Goal: Information Seeking & Learning: Stay updated

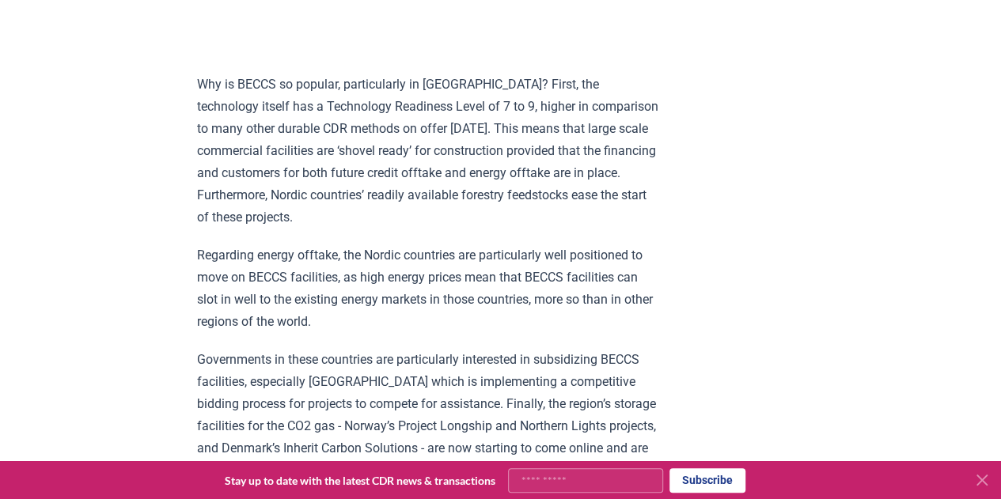
scroll to position [2058, 0]
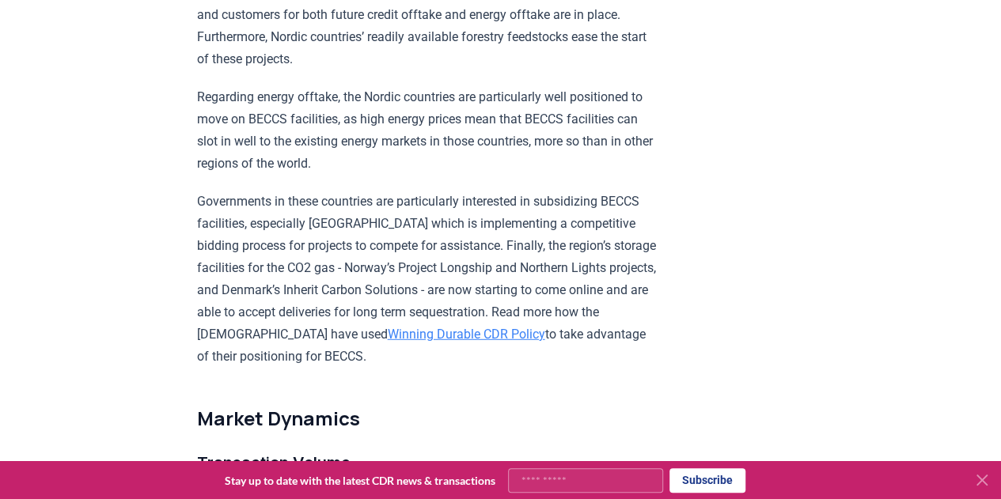
click at [986, 480] on icon at bounding box center [982, 480] width 19 height 19
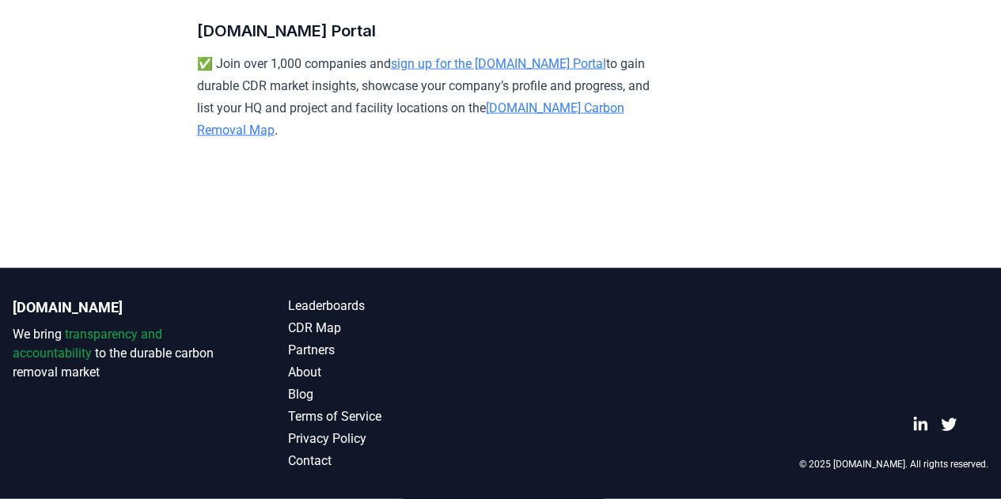
scroll to position [10764, 0]
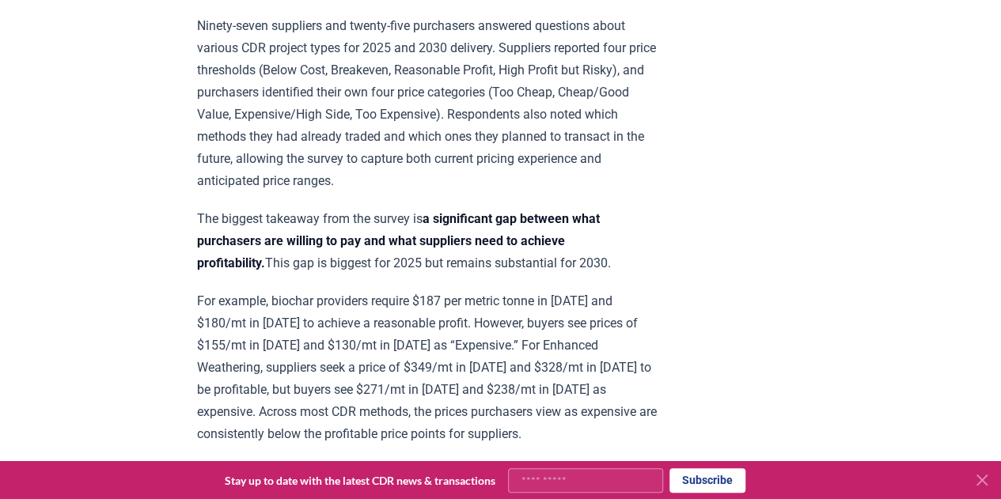
scroll to position [1108, 0]
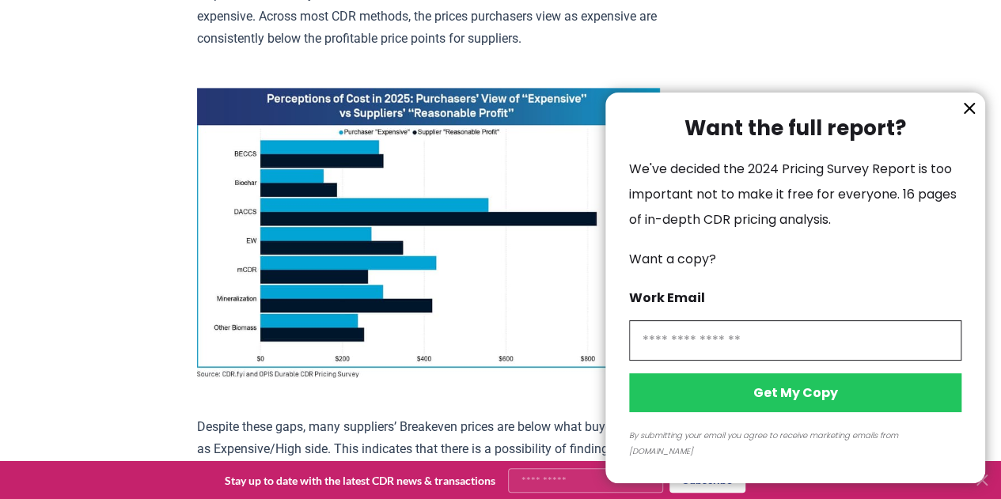
click at [973, 118] on icon "information" at bounding box center [969, 108] width 19 height 19
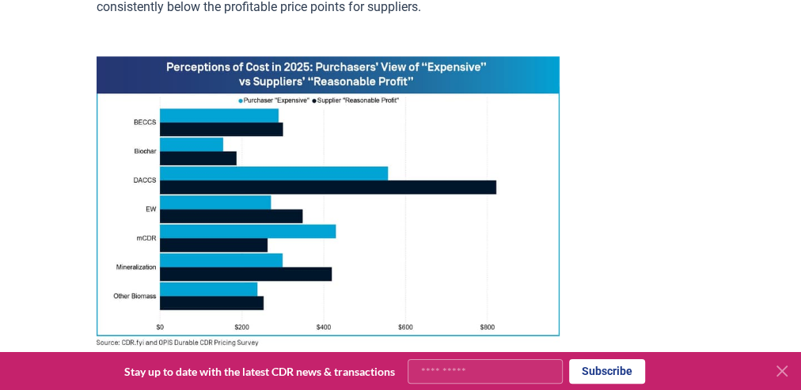
scroll to position [1140, 0]
click at [779, 378] on icon at bounding box center [781, 371] width 19 height 19
